Goal: Transaction & Acquisition: Purchase product/service

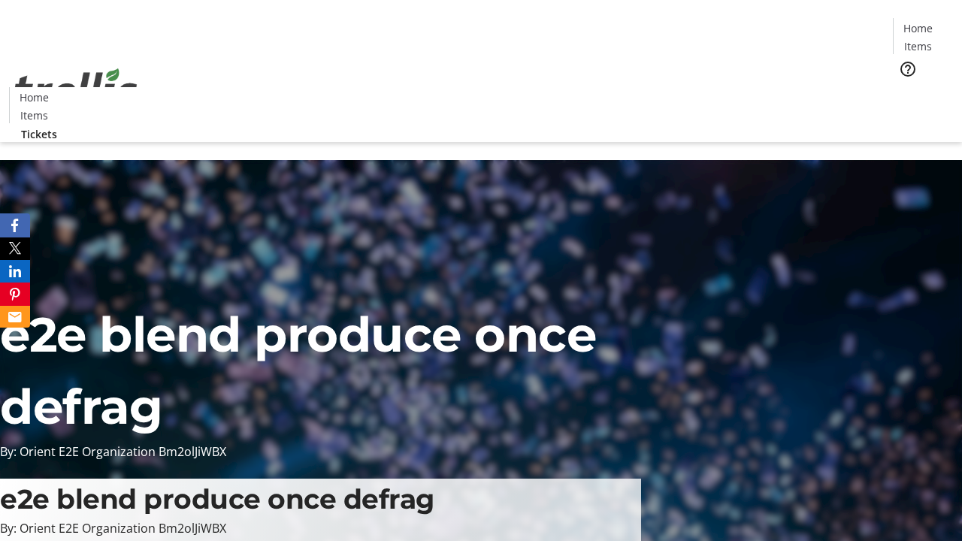
click at [905, 87] on span "Tickets" at bounding box center [923, 95] width 36 height 16
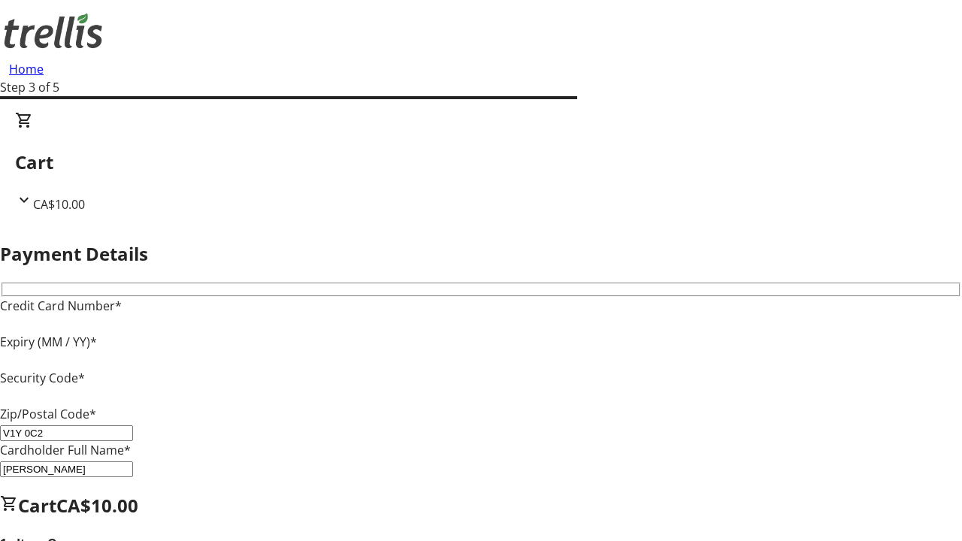
type input "V1Y 0C2"
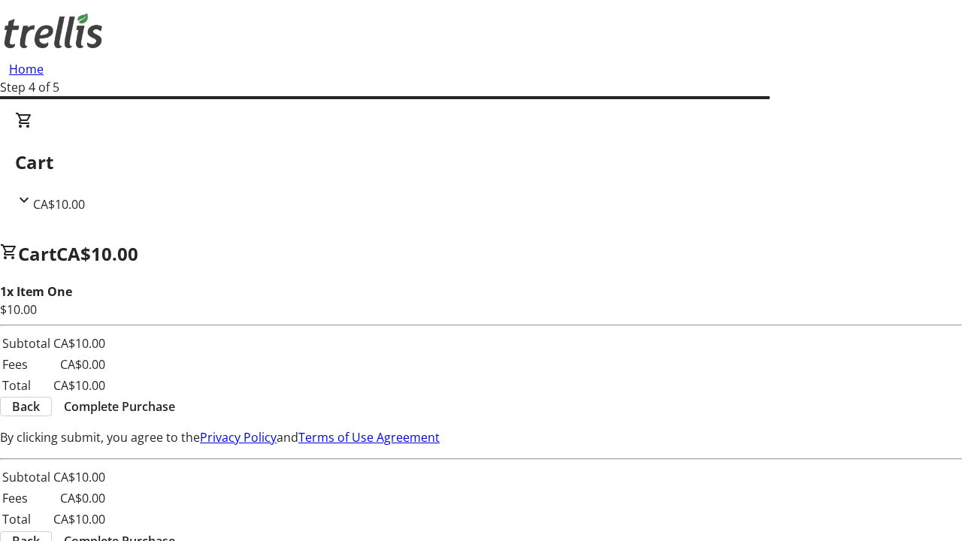
click at [175, 398] on span "Complete Purchase" at bounding box center [119, 407] width 111 height 18
